Goal: Task Accomplishment & Management: Use online tool/utility

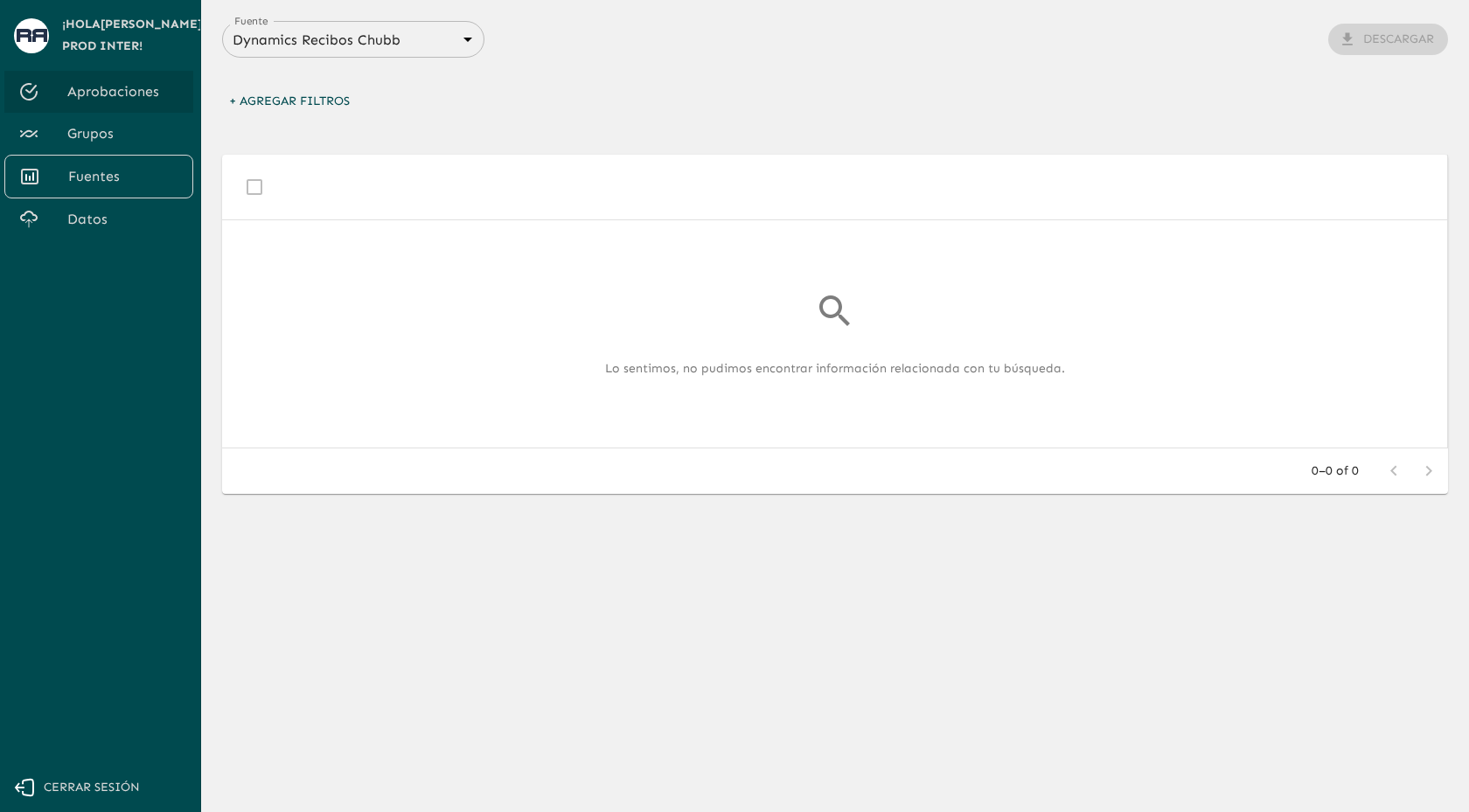
click at [80, 216] on span "Datos" at bounding box center [124, 219] width 112 height 21
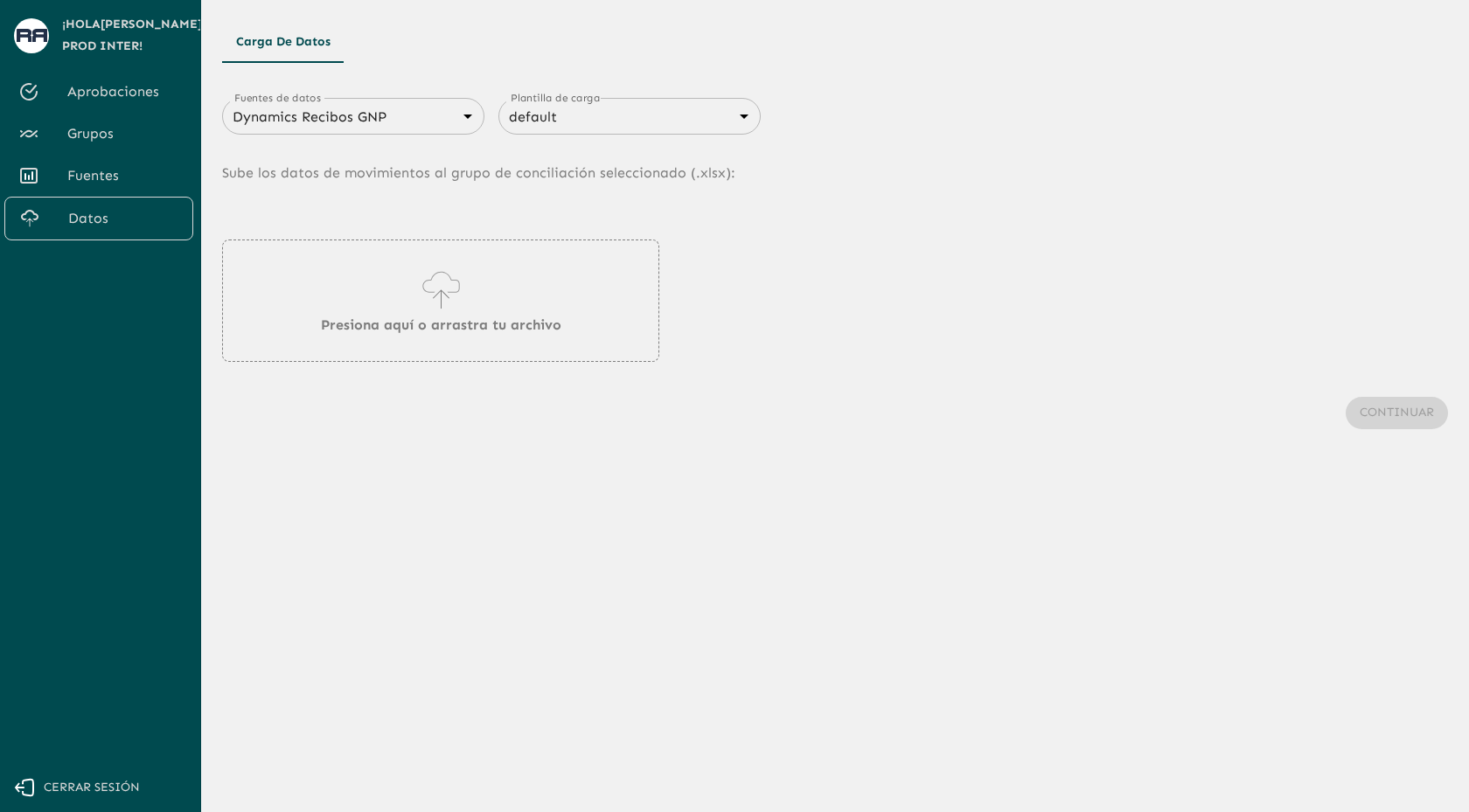
click at [344, 120] on body "Se están procesando los movimientos. Algunas acciones permanecerán deshabilitad…" at bounding box center [734, 406] width 1469 height 812
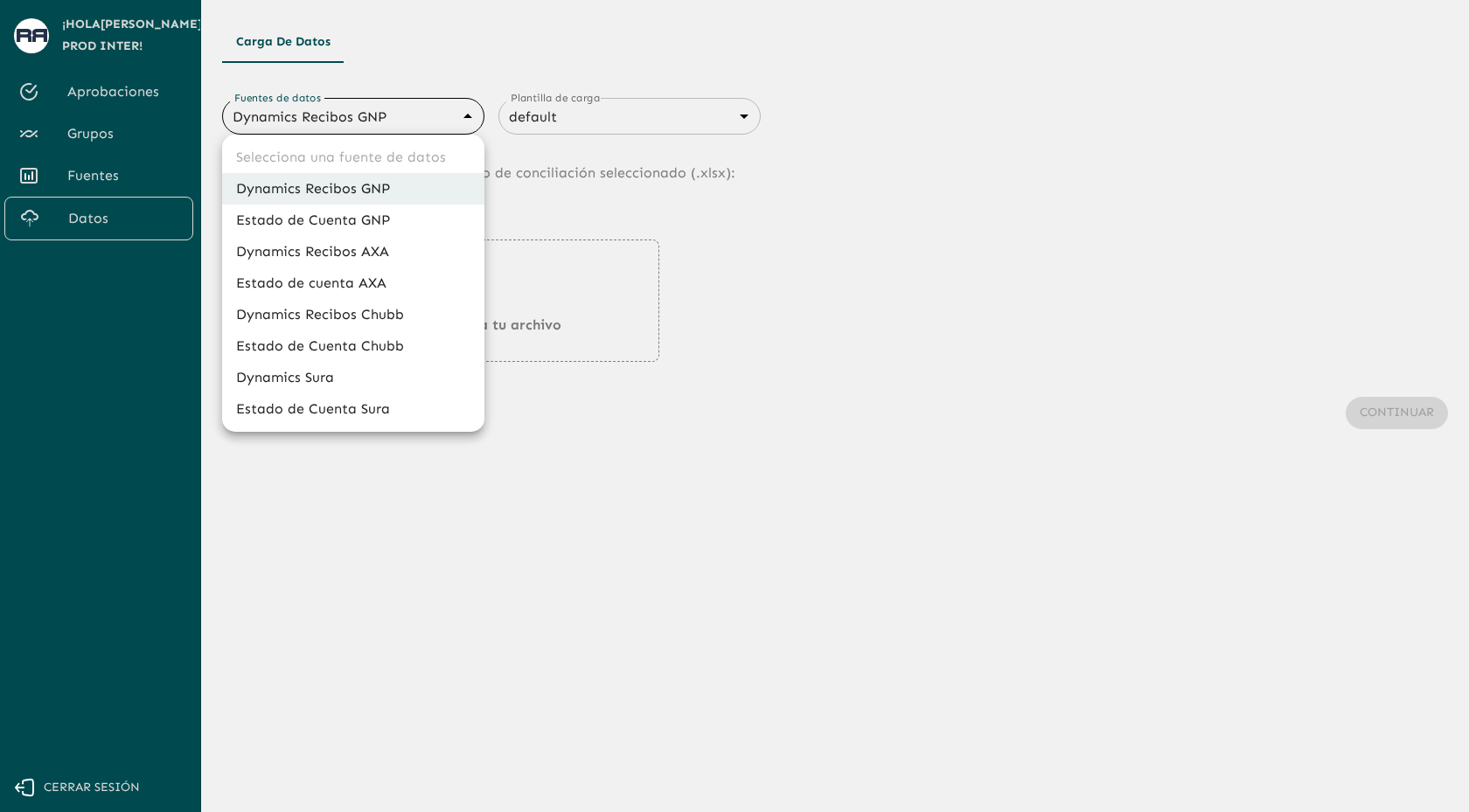
click at [328, 311] on li "Dynamics Recibos Chubb" at bounding box center [353, 314] width 262 height 32
type input "689e1556cd921e7dc77ad380"
type input "689e16f88d8cdb3947696e28"
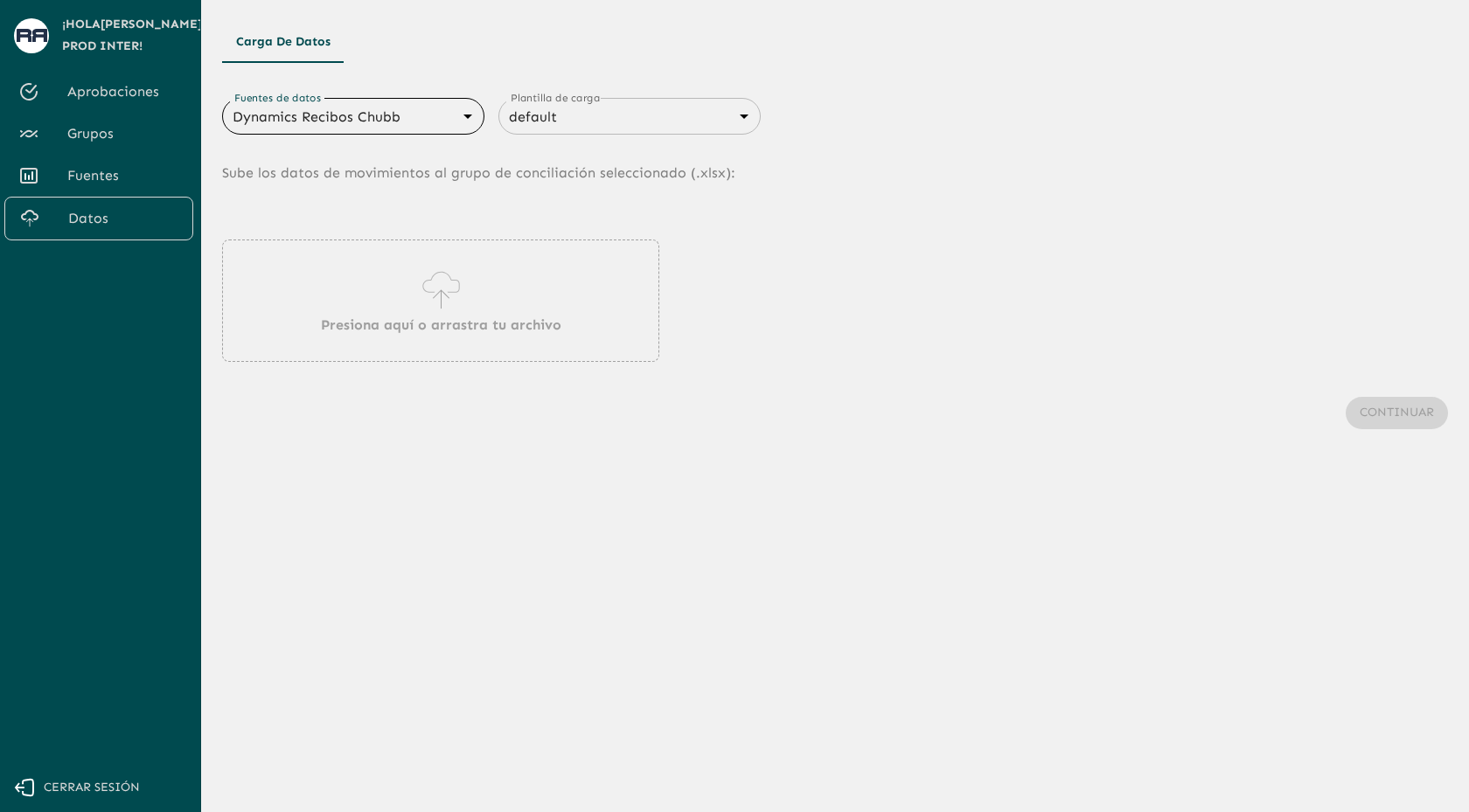
click at [441, 294] on icon at bounding box center [440, 299] width 16 height 19
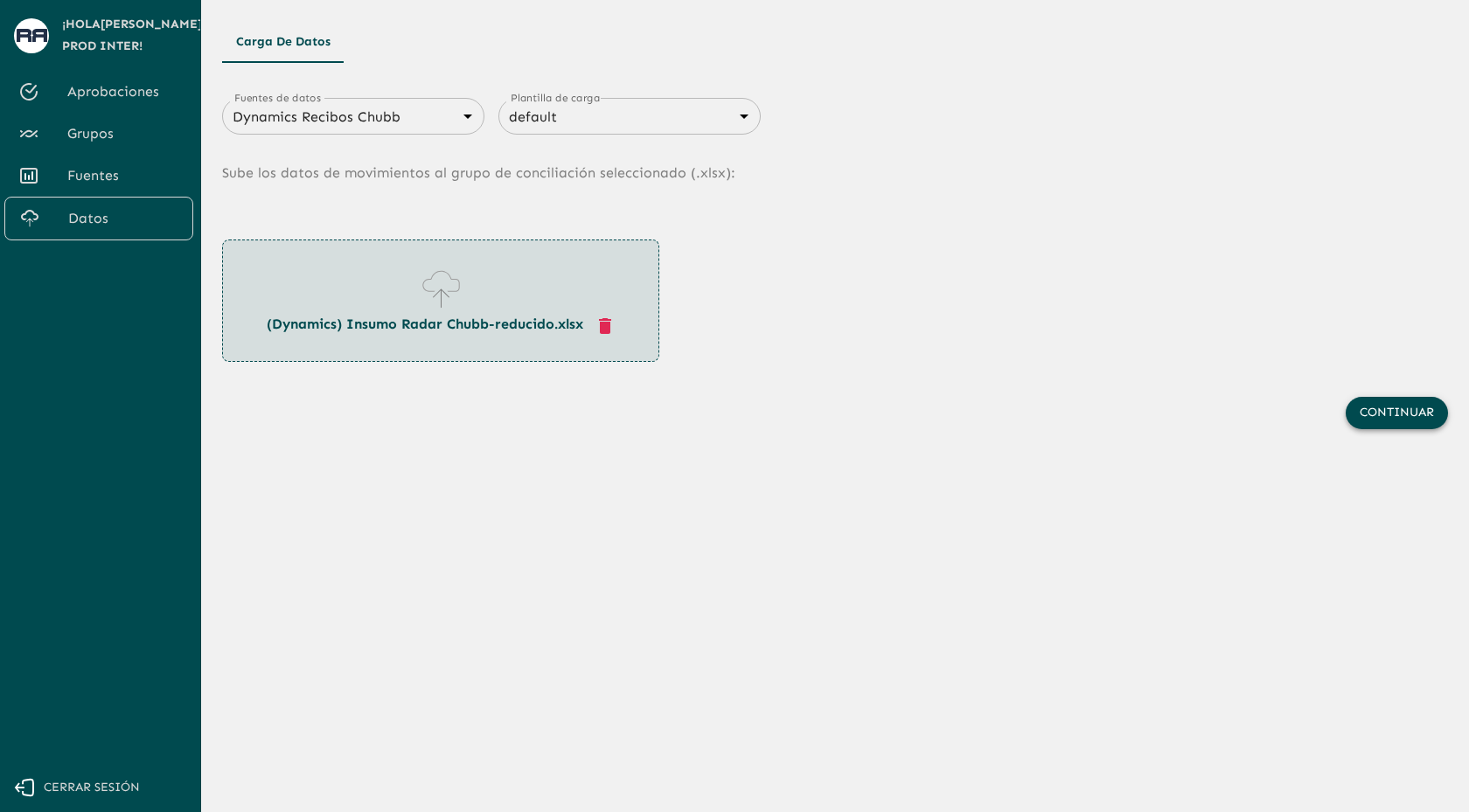
click at [1400, 311] on button "Continuar" at bounding box center [1396, 412] width 103 height 32
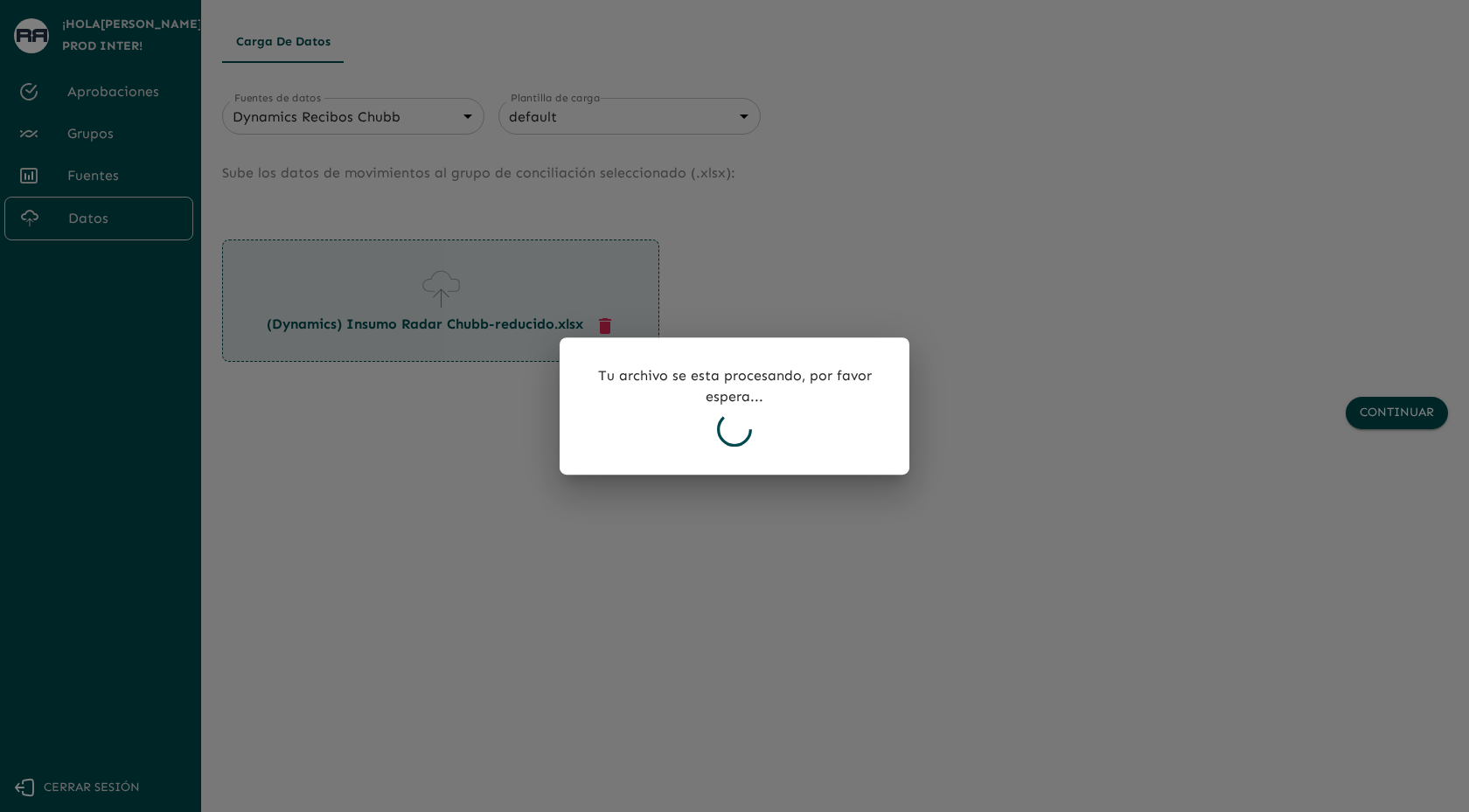
click at [384, 311] on div at bounding box center [734, 406] width 1469 height 812
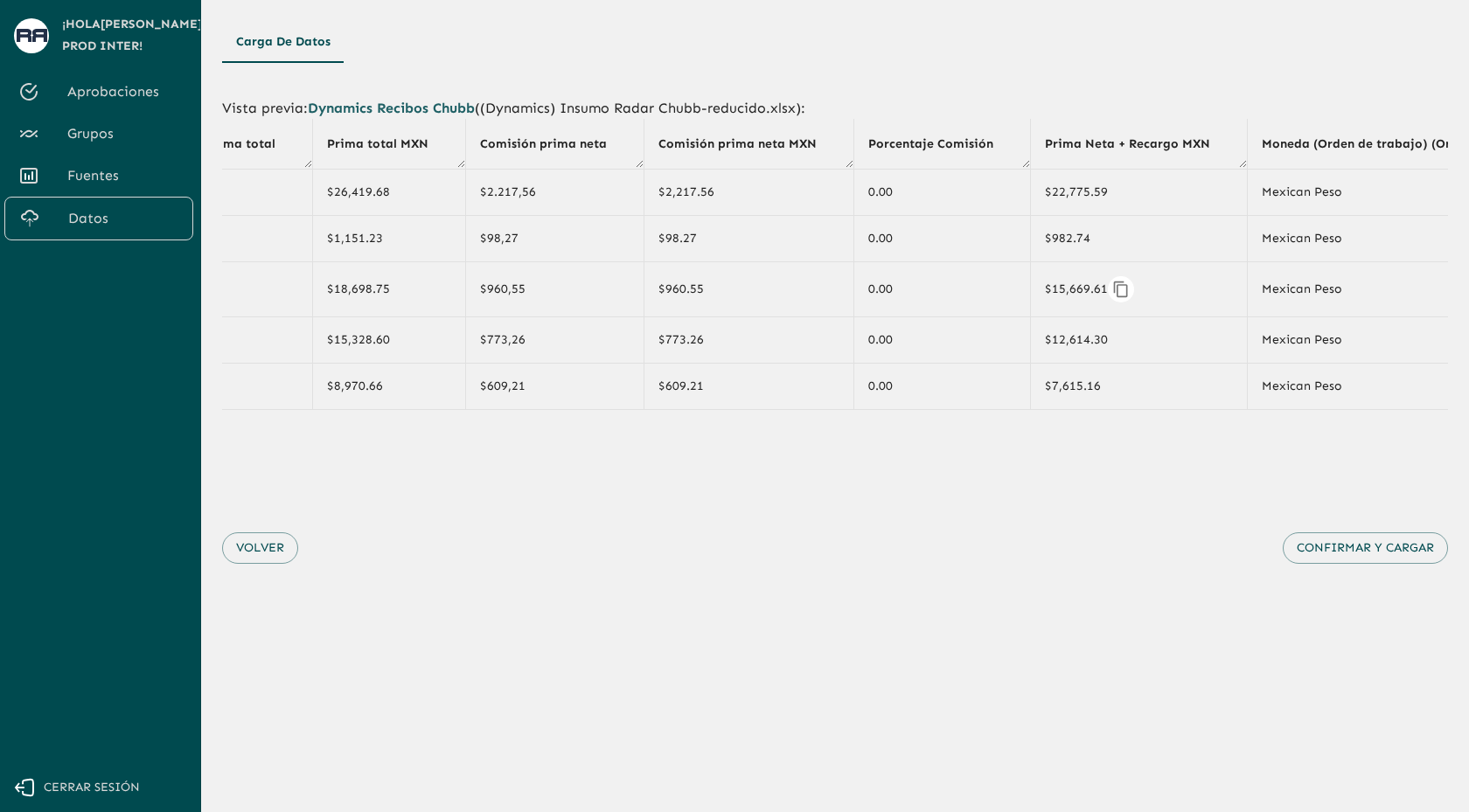
scroll to position [0, 2189]
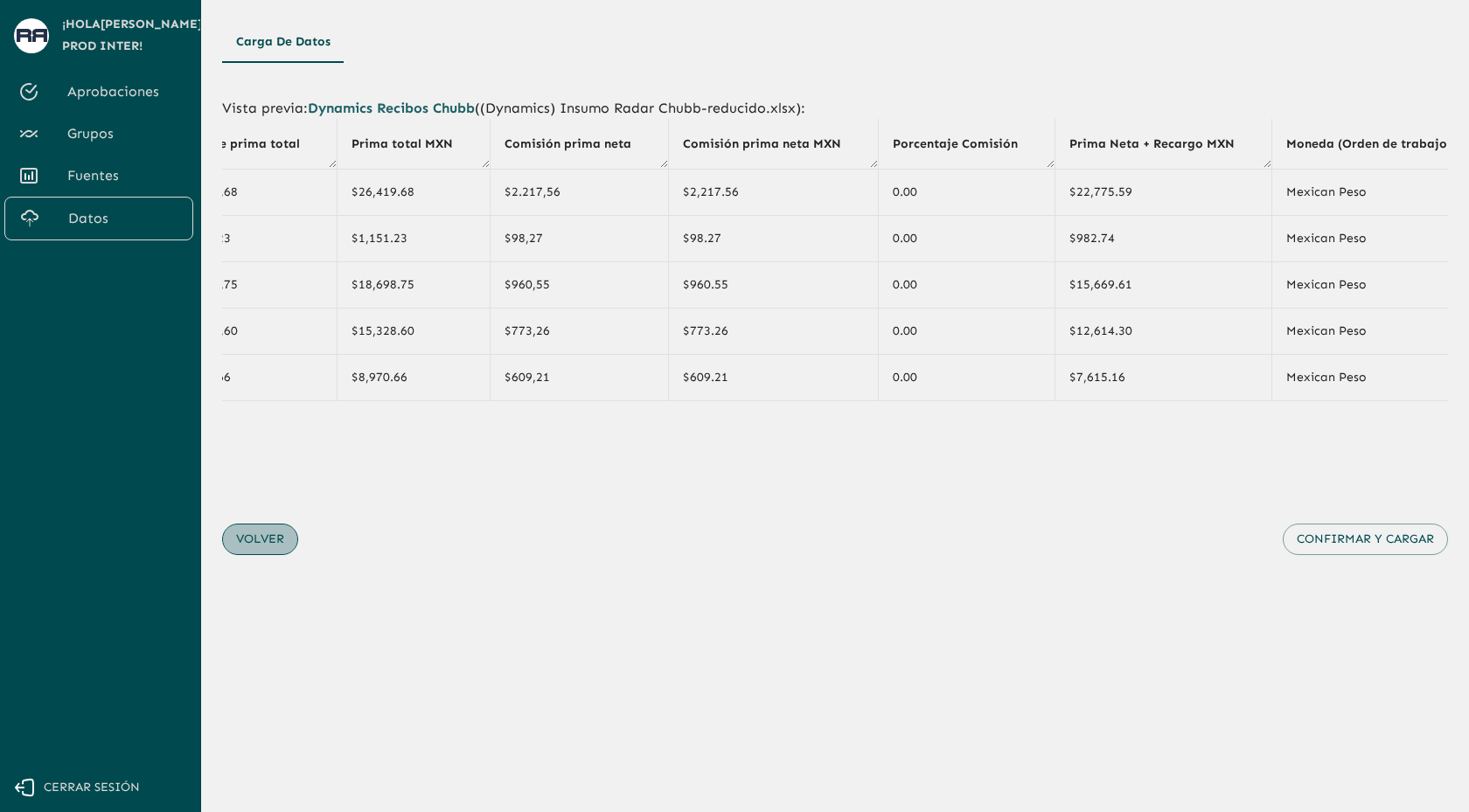
click at [260, 311] on button "Volver" at bounding box center [260, 539] width 76 height 32
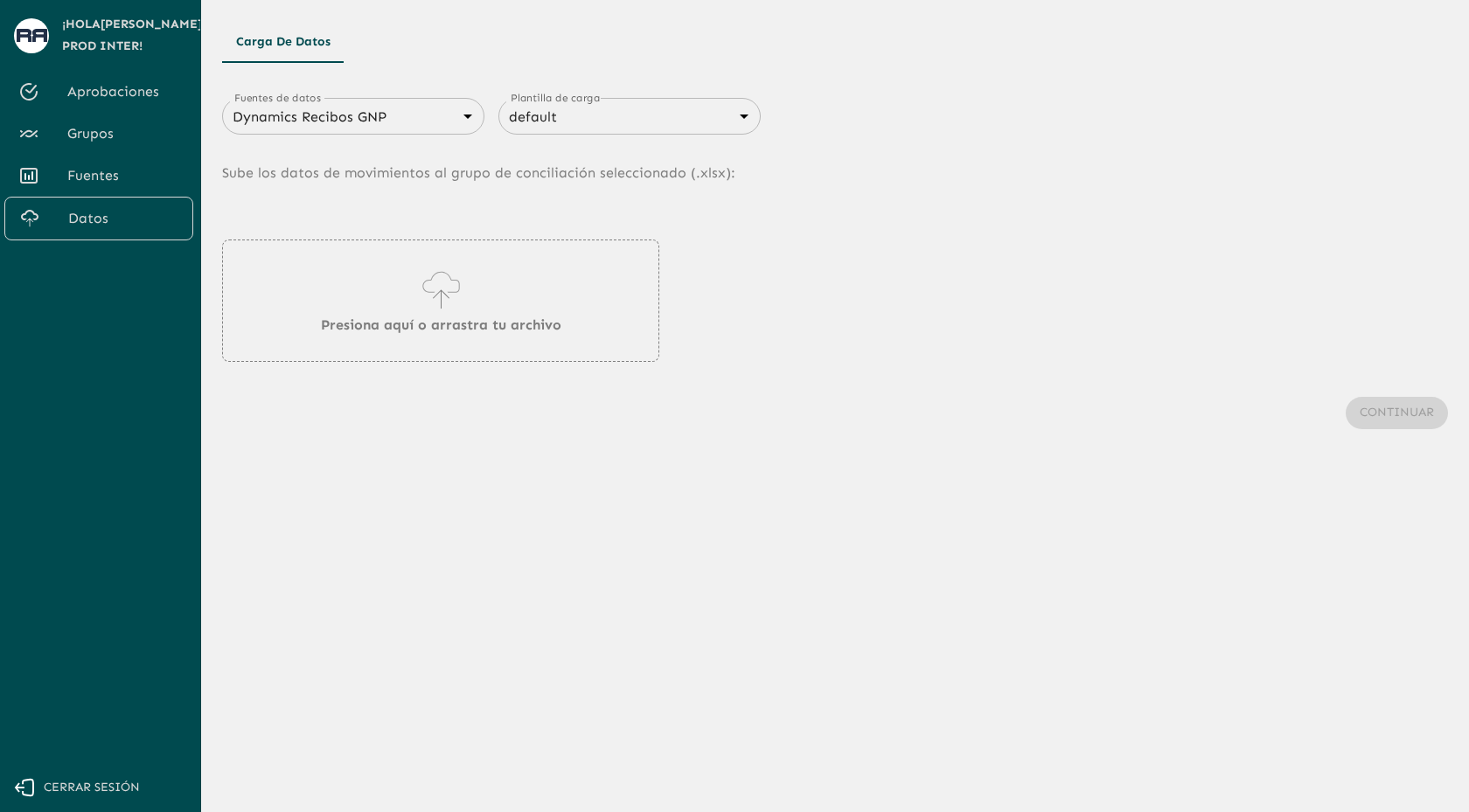
click at [357, 131] on div "Dynamics Recibos GNP 683f283f336112e7999fc7c3 Fuentes de datos" at bounding box center [353, 116] width 262 height 37
click at [360, 114] on body "Se están procesando los movimientos. Algunas acciones permanecerán deshabilitad…" at bounding box center [734, 406] width 1469 height 812
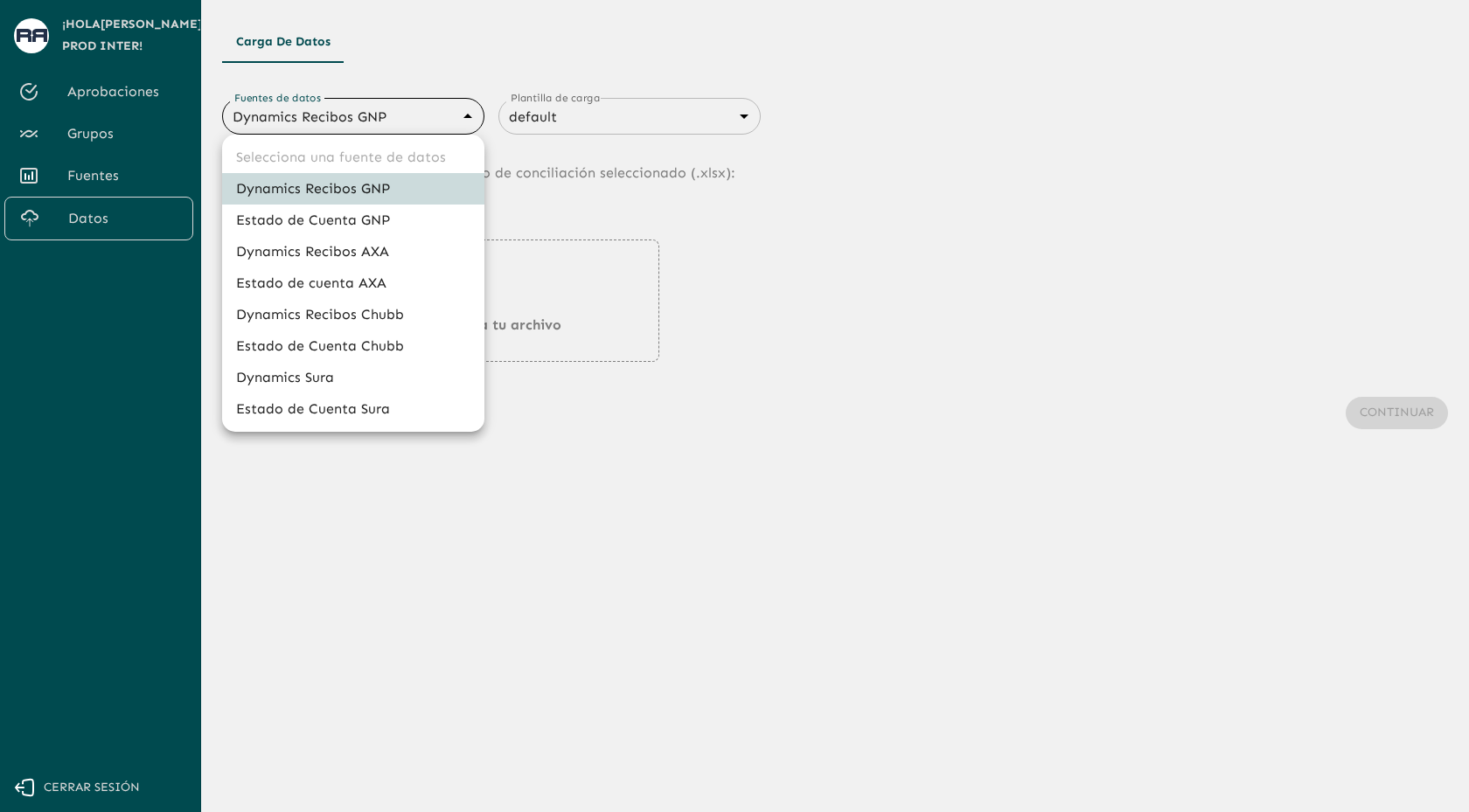
click at [331, 309] on li "Dynamics Recibos Chubb" at bounding box center [353, 314] width 262 height 32
type input "689e1556cd921e7dc77ad380"
type input "689e16f88d8cdb3947696e28"
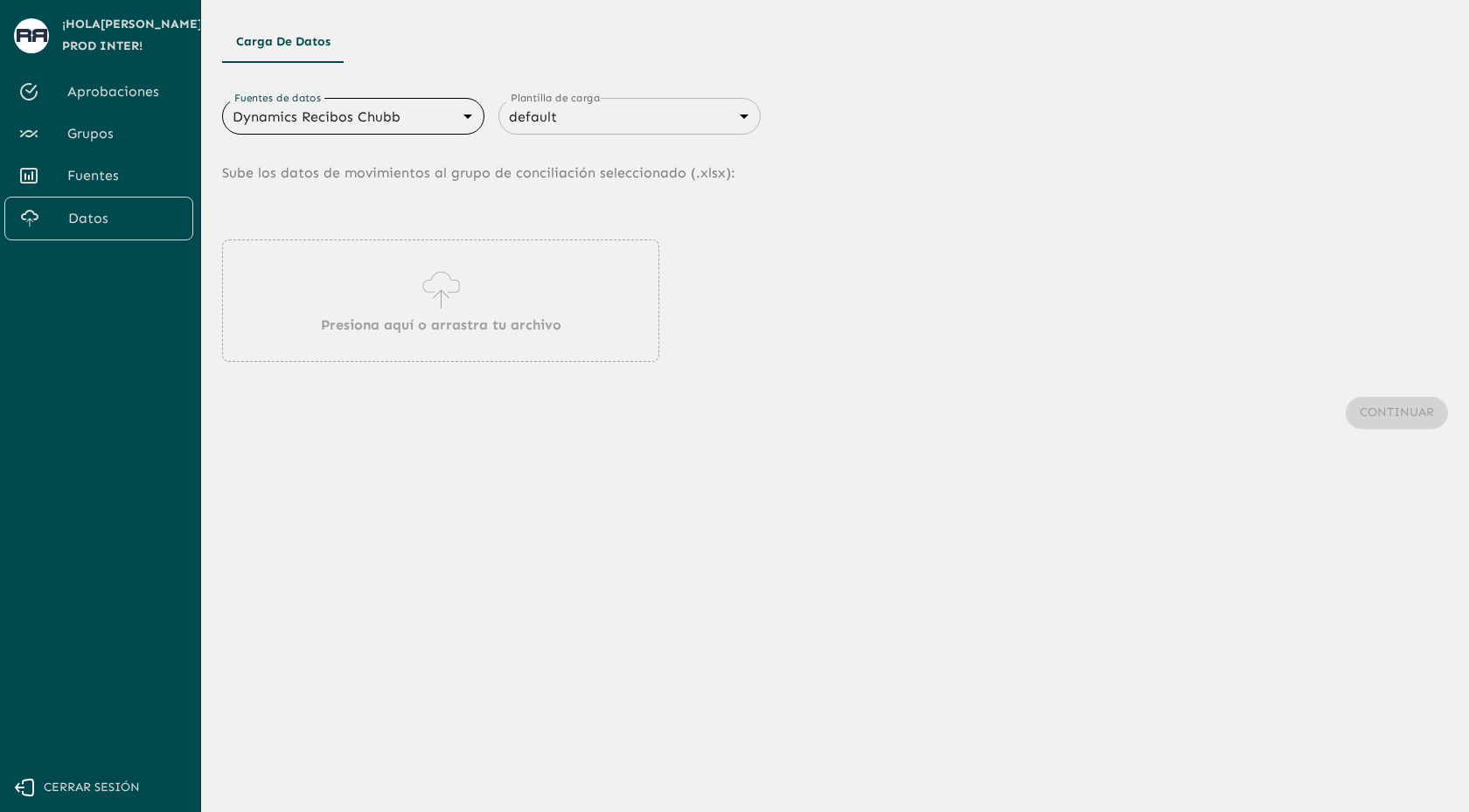
click at [430, 296] on icon at bounding box center [441, 290] width 50 height 49
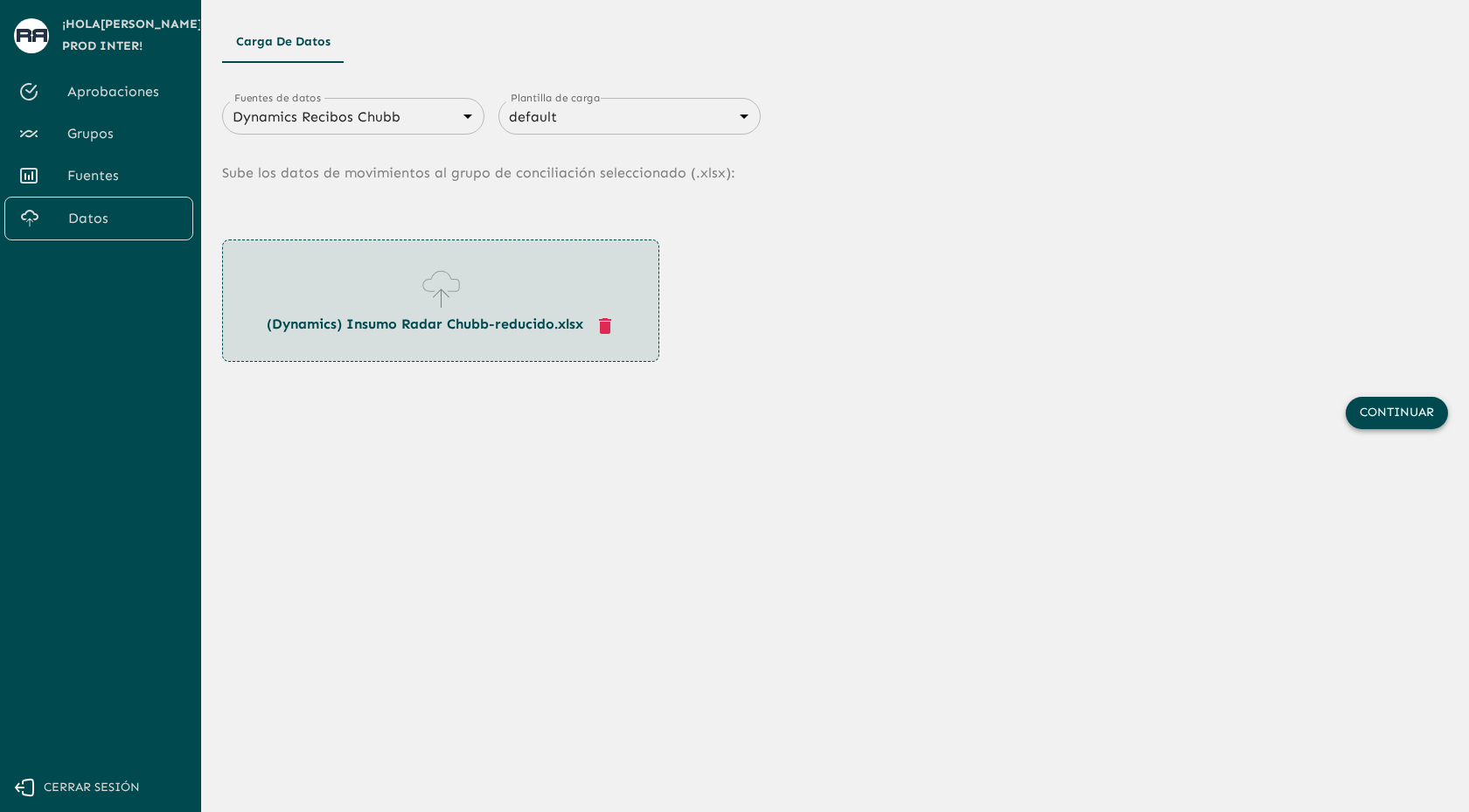
click at [1395, 416] on button "Continuar" at bounding box center [1396, 412] width 103 height 32
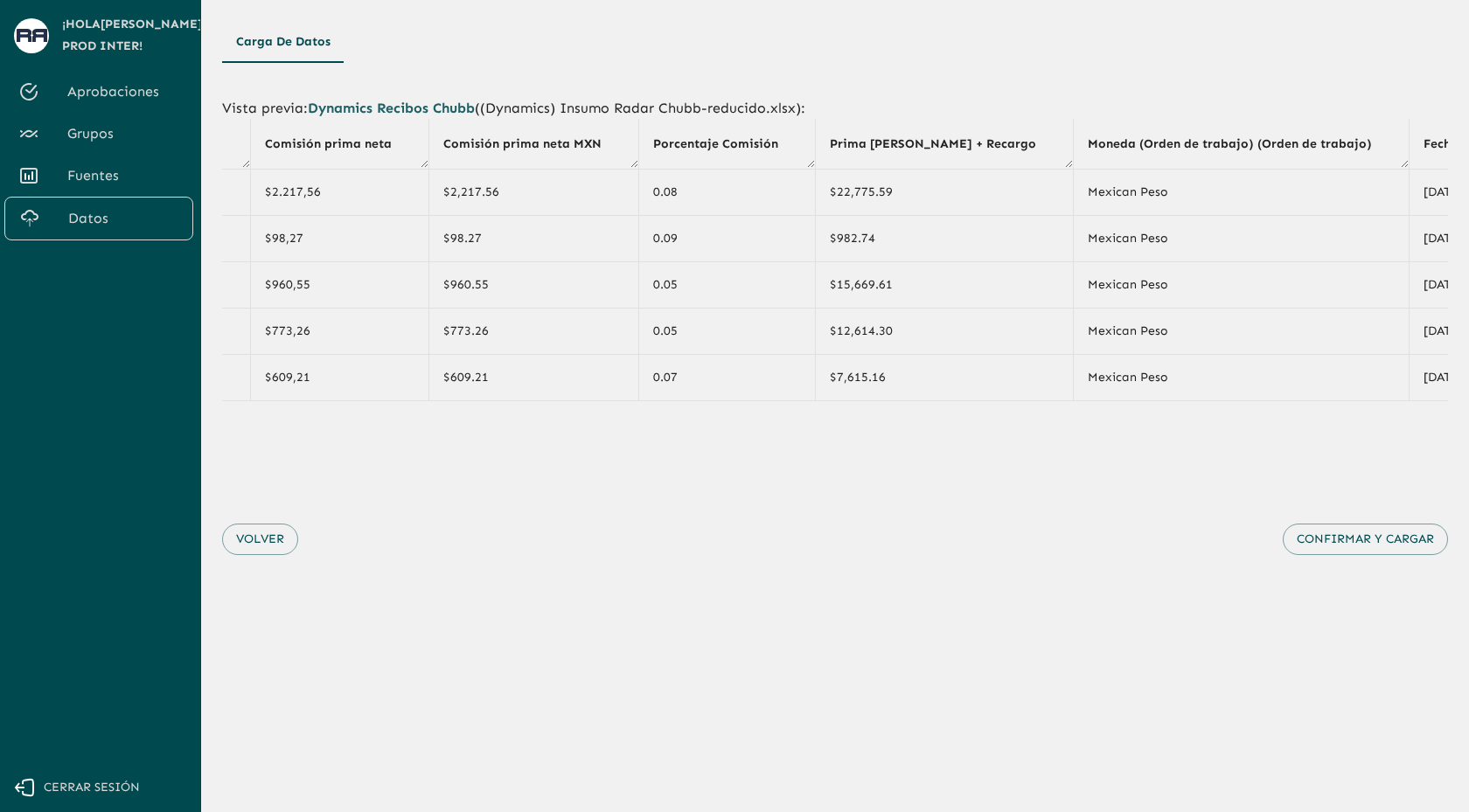
scroll to position [0, 2449]
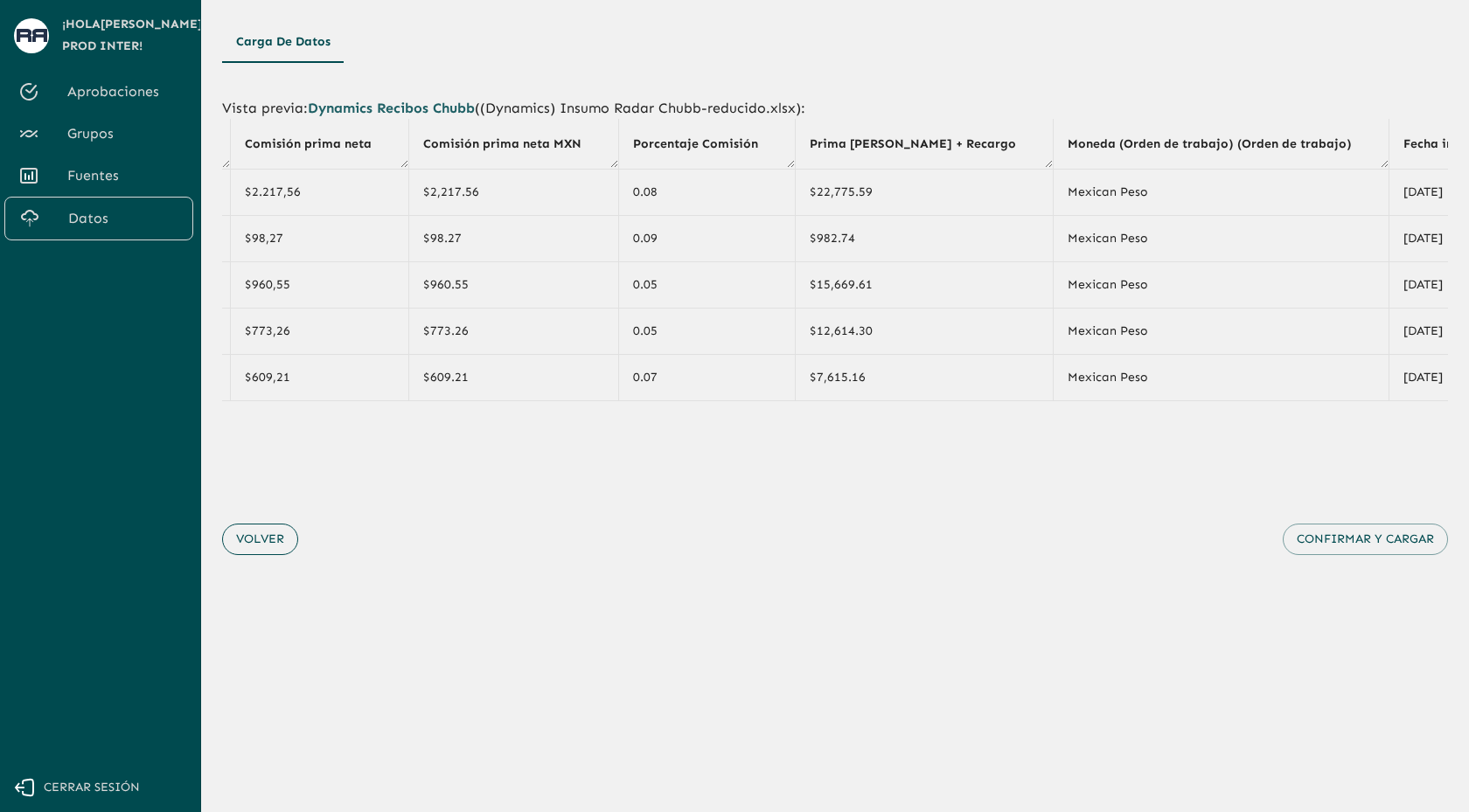
click at [258, 546] on button "Volver" at bounding box center [260, 539] width 76 height 32
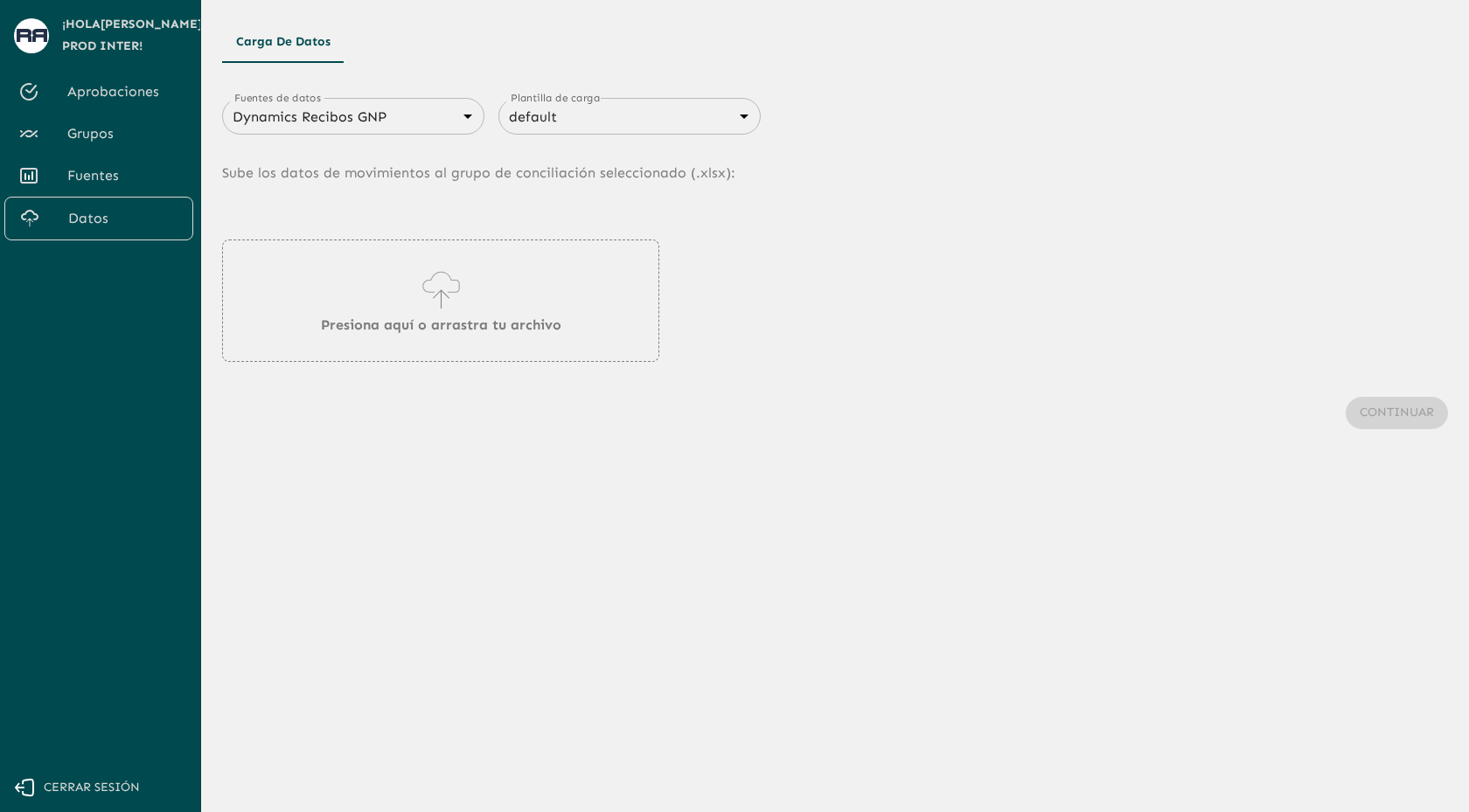
click at [952, 50] on div "Carga de Datos" at bounding box center [836, 42] width 1226 height 42
click at [785, 417] on div "Continuar" at bounding box center [836, 413] width 1226 height 102
